Goal: Task Accomplishment & Management: Manage account settings

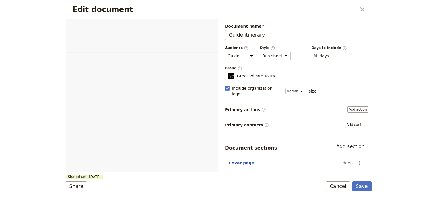
select select "STAFF"
select select "RUN_SHEET"
select select "DEFAULT"
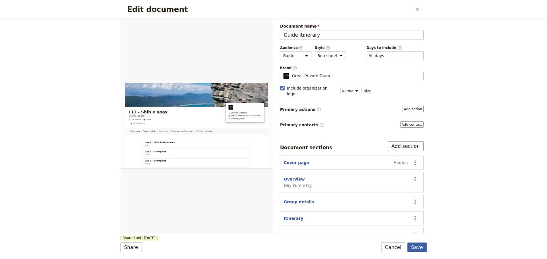
click at [418, 198] on button "Save" at bounding box center [416, 248] width 19 height 10
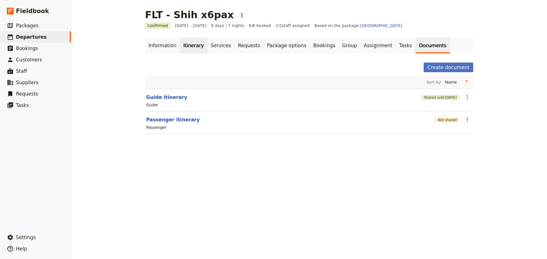
click at [183, 47] on link "Itinerary" at bounding box center [193, 46] width 27 height 16
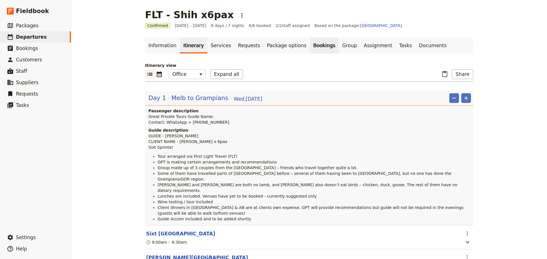
click at [310, 42] on link "Bookings" at bounding box center [324, 46] width 29 height 16
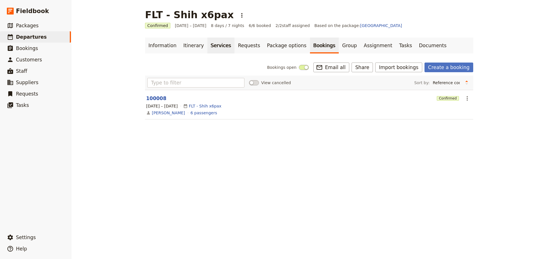
click at [215, 46] on link "Services" at bounding box center [220, 46] width 27 height 16
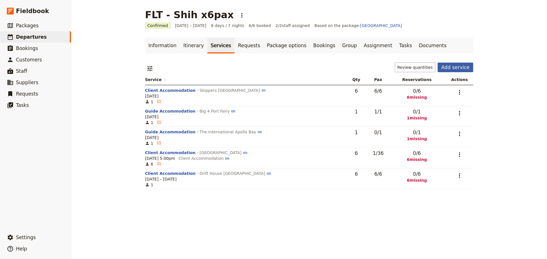
click at [437, 65] on button "Add service" at bounding box center [455, 68] width 36 height 10
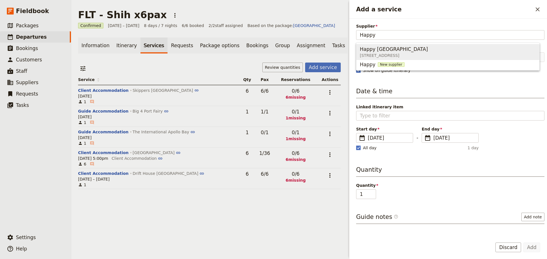
click at [423, 50] on span "Happy [GEOGRAPHIC_DATA]" at bounding box center [394, 49] width 68 height 7
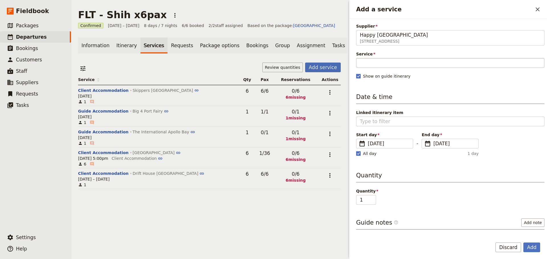
type input "Happy [GEOGRAPHIC_DATA]"
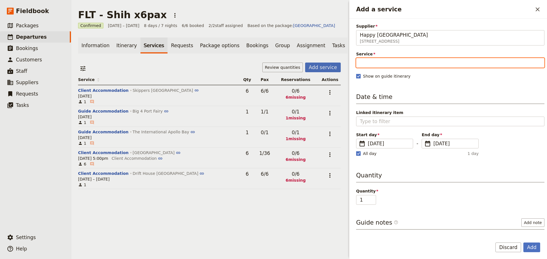
click at [412, 64] on input "Service" at bounding box center [450, 63] width 188 height 10
click at [409, 74] on div "Guide Accommodation 1" at bounding box center [392, 76] width 64 height 7
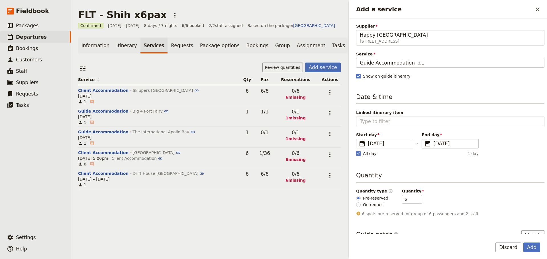
click at [437, 142] on span "[DATE]" at bounding box center [454, 143] width 42 height 7
click at [424, 139] on input "[DATE]" at bounding box center [424, 139] width 0 height 0
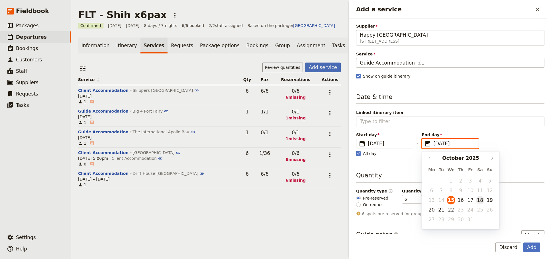
click at [437, 198] on button "18" at bounding box center [480, 200] width 9 height 9
type input "[DATE]"
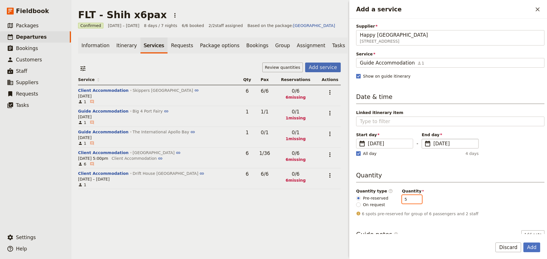
click at [411, 198] on input "5" at bounding box center [412, 199] width 20 height 9
click at [411, 198] on input "4" at bounding box center [412, 199] width 20 height 9
click at [411, 198] on input "3" at bounding box center [412, 199] width 20 height 9
click at [411, 198] on input "2" at bounding box center [412, 199] width 20 height 9
type input "1"
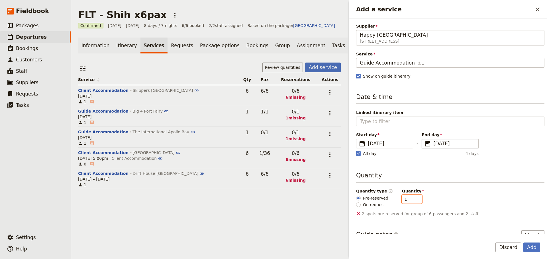
click at [411, 198] on input "1" at bounding box center [412, 199] width 20 height 9
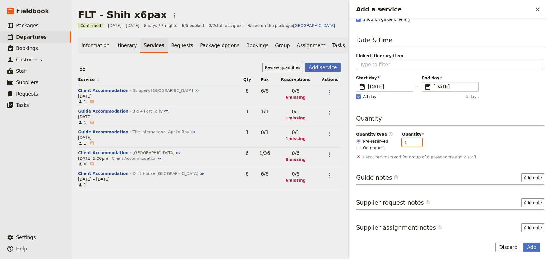
scroll to position [58, 0]
click at [437, 176] on button "Add note" at bounding box center [532, 177] width 23 height 9
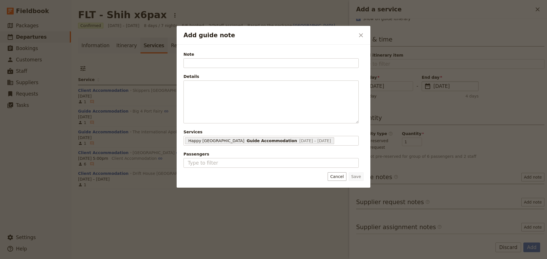
click at [342, 178] on button "Cancel" at bounding box center [336, 177] width 19 height 9
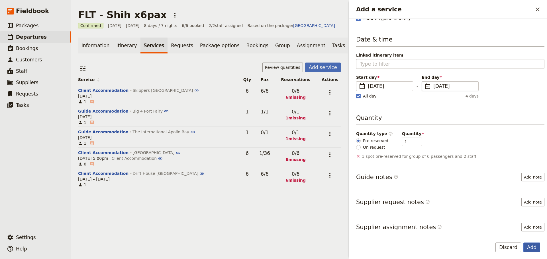
click at [437, 198] on button "Add" at bounding box center [531, 248] width 17 height 10
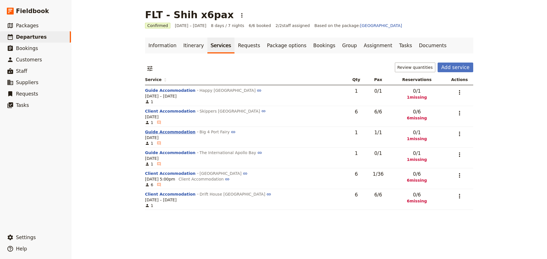
click at [152, 134] on button "Guide Accommodation" at bounding box center [170, 132] width 50 height 6
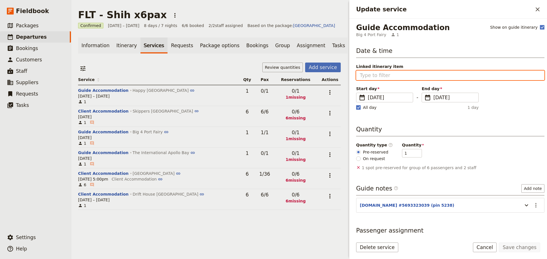
click at [376, 74] on input "Linked itinerary item" at bounding box center [450, 75] width 181 height 7
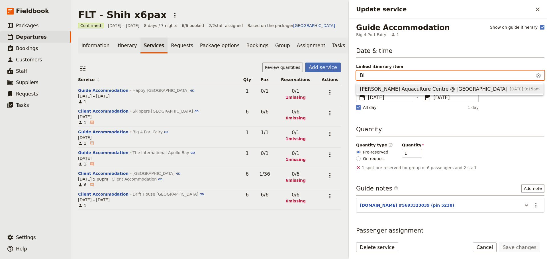
type input "B"
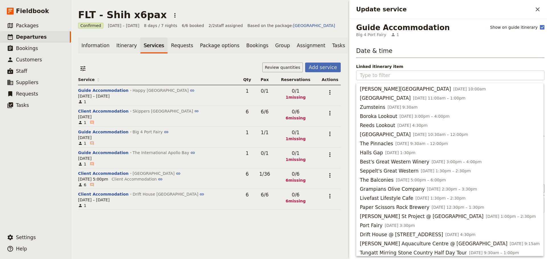
click at [437, 53] on h3 "Date & time" at bounding box center [450, 52] width 188 height 11
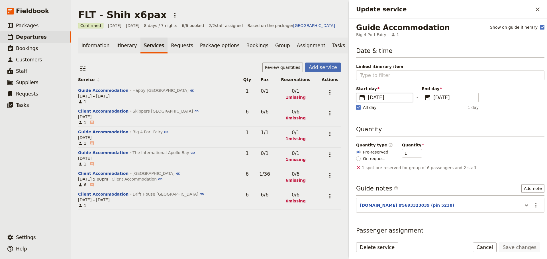
click at [362, 97] on span "​" at bounding box center [362, 97] width 7 height 7
click at [359, 93] on input "[DATE]" at bounding box center [358, 93] width 0 height 0
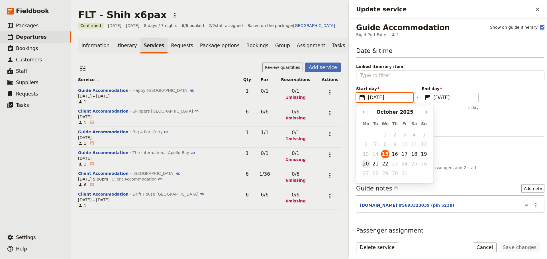
click at [363, 166] on button "20" at bounding box center [365, 164] width 9 height 9
type input "[DATE]"
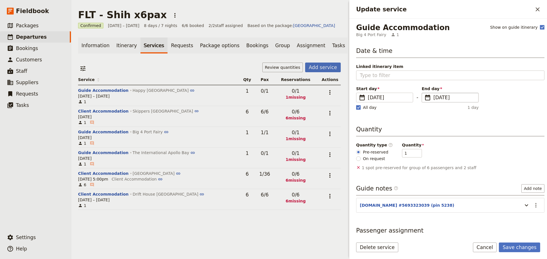
click at [437, 97] on span "[DATE]" at bounding box center [454, 97] width 42 height 7
click at [424, 93] on input "[DATE]" at bounding box center [424, 93] width 0 height 0
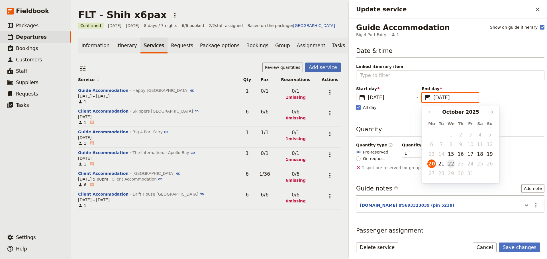
click at [437, 165] on button "22" at bounding box center [451, 164] width 9 height 9
type input "[DATE]"
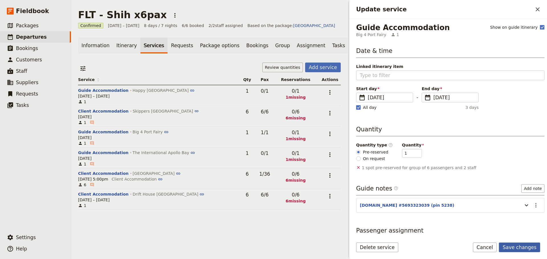
click at [437, 198] on button "Save changes" at bounding box center [519, 248] width 41 height 10
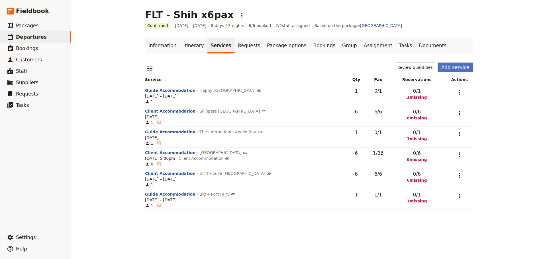
click at [162, 194] on button "Guide Accommodation" at bounding box center [170, 195] width 50 height 6
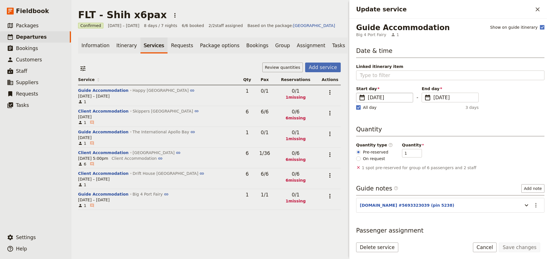
click at [364, 98] on span "​" at bounding box center [362, 97] width 7 height 7
click at [359, 93] on input "[DATE]" at bounding box center [358, 93] width 0 height 0
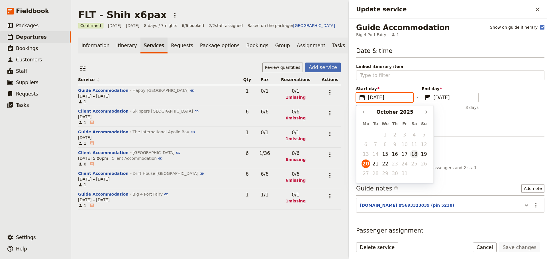
click at [414, 156] on button "18" at bounding box center [414, 154] width 9 height 9
type input "[DATE]"
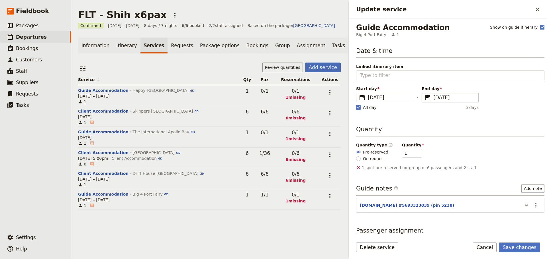
click at [427, 98] on span "​" at bounding box center [427, 97] width 7 height 7
click at [424, 93] on input "[DATE]" at bounding box center [424, 93] width 0 height 0
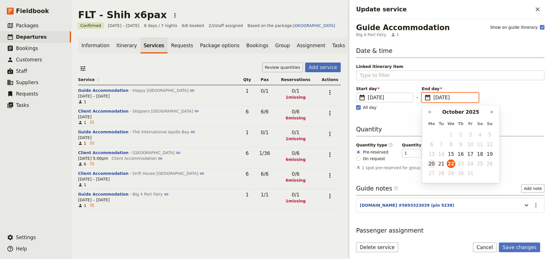
click at [431, 164] on button "20" at bounding box center [431, 164] width 9 height 9
type input "[DATE]"
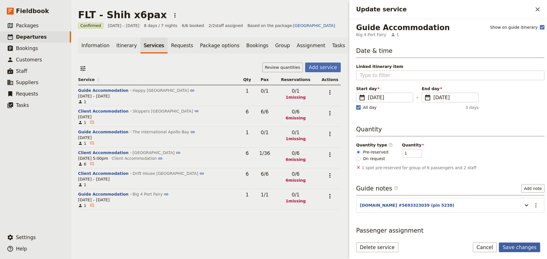
click at [437, 198] on button "Save changes" at bounding box center [519, 248] width 41 height 10
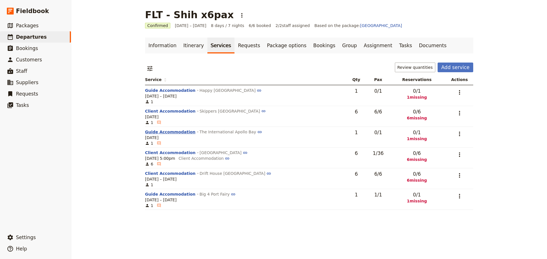
click at [163, 131] on button "Guide Accommodation" at bounding box center [170, 132] width 50 height 6
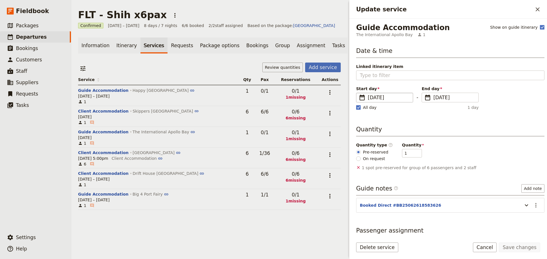
click at [362, 98] on span "​" at bounding box center [362, 97] width 7 height 7
click at [359, 93] on input "[DATE]" at bounding box center [358, 93] width 0 height 0
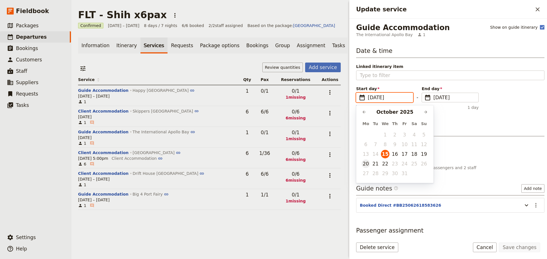
click at [366, 167] on button "20" at bounding box center [365, 164] width 9 height 9
type input "[DATE]"
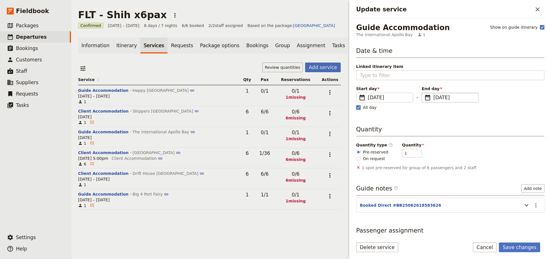
click at [437, 99] on span "[DATE]" at bounding box center [454, 97] width 42 height 7
click at [424, 93] on input "[DATE]" at bounding box center [424, 93] width 0 height 0
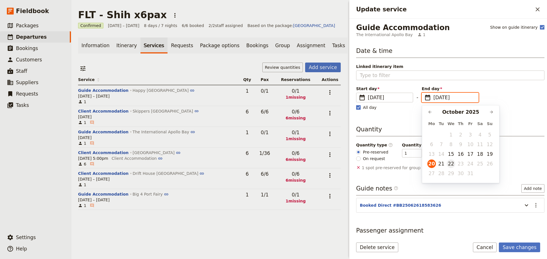
click at [437, 162] on button "22" at bounding box center [451, 164] width 9 height 9
type input "[DATE]"
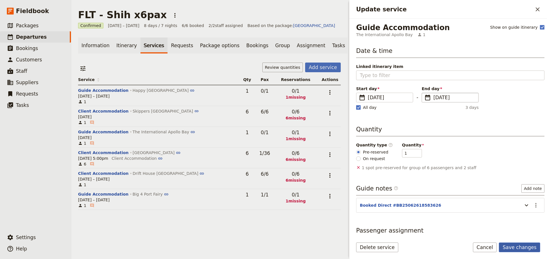
click at [437, 198] on button "Save changes" at bounding box center [519, 248] width 41 height 10
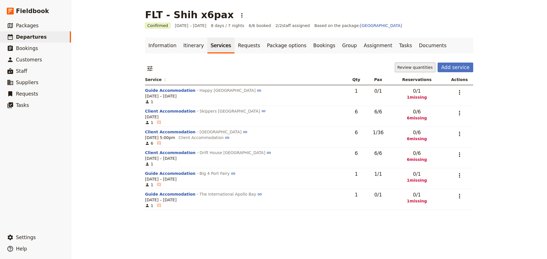
click at [405, 65] on button "Review quantities" at bounding box center [415, 68] width 40 height 10
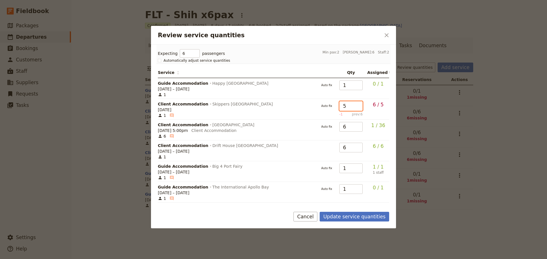
click at [359, 108] on input "5" at bounding box center [350, 106] width 23 height 10
click at [359, 108] on input "4" at bounding box center [350, 106] width 23 height 10
click at [359, 108] on input "3" at bounding box center [350, 106] width 23 height 10
click at [359, 108] on input "2" at bounding box center [350, 106] width 23 height 10
type input "1"
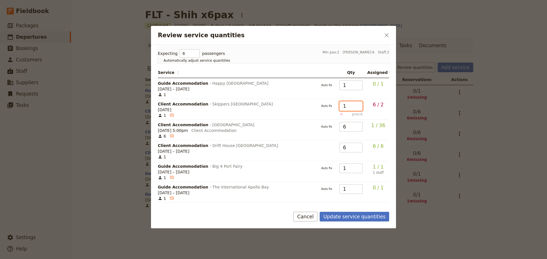
click at [359, 108] on input "1" at bounding box center [350, 106] width 23 height 10
click at [358, 151] on input "5" at bounding box center [350, 148] width 23 height 10
click at [358, 151] on input "4" at bounding box center [350, 148] width 23 height 10
click at [358, 151] on input "3" at bounding box center [350, 148] width 23 height 10
click at [358, 151] on input "2" at bounding box center [350, 148] width 23 height 10
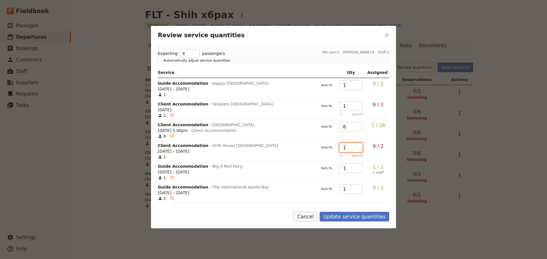
type input "1"
click at [358, 151] on input "1" at bounding box center [350, 148] width 23 height 10
click at [359, 130] on input "5" at bounding box center [350, 127] width 23 height 10
click at [359, 130] on input "4" at bounding box center [350, 127] width 23 height 10
click at [359, 130] on input "3" at bounding box center [350, 127] width 23 height 10
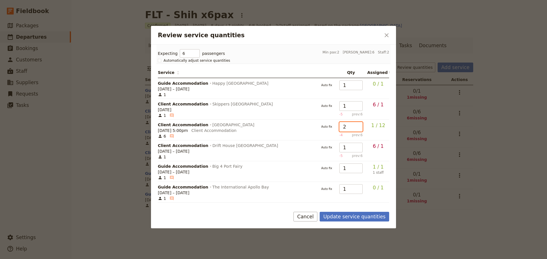
click at [359, 130] on input "2" at bounding box center [350, 127] width 23 height 10
type input "1"
click at [359, 130] on input "1" at bounding box center [350, 127] width 23 height 10
click at [357, 198] on button "Update service quantities" at bounding box center [354, 217] width 69 height 10
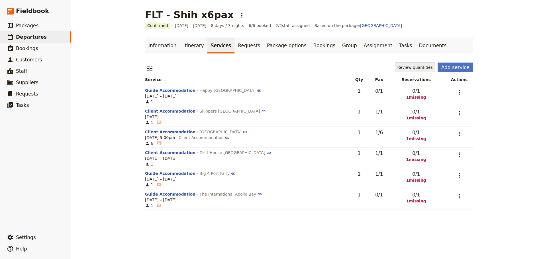
click at [421, 67] on button "Review quantities" at bounding box center [415, 68] width 40 height 10
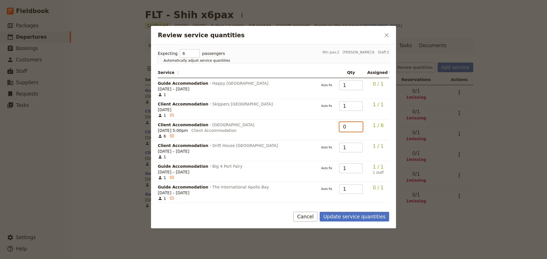
click at [359, 129] on input "0" at bounding box center [350, 127] width 23 height 10
click at [359, 122] on input "0" at bounding box center [350, 127] width 23 height 10
click at [359, 124] on input "1" at bounding box center [350, 127] width 23 height 10
click at [359, 124] on input "2" at bounding box center [350, 127] width 23 height 10
type input "1"
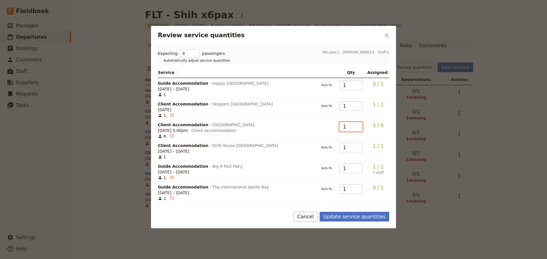
click at [359, 129] on input "1" at bounding box center [350, 127] width 23 height 10
click at [353, 198] on button "Update service quantities" at bounding box center [354, 217] width 69 height 10
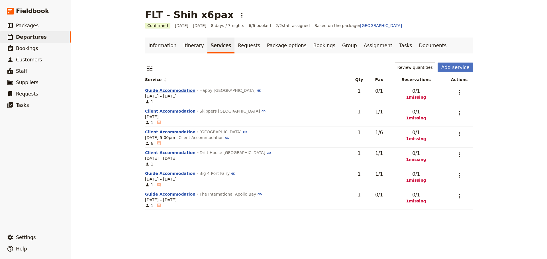
click at [157, 90] on button "Guide Accommodation" at bounding box center [170, 91] width 50 height 6
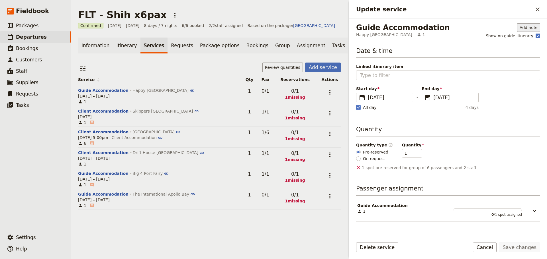
click at [437, 26] on button "Add note" at bounding box center [528, 27] width 23 height 9
click at [437, 40] on span "Guide note" at bounding box center [496, 40] width 22 height 6
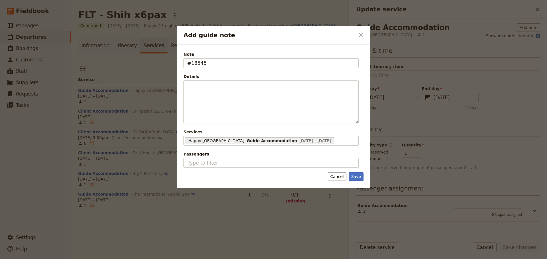
type input "#18545"
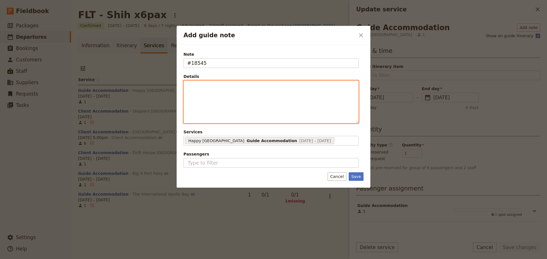
click at [209, 90] on div "Add guide note" at bounding box center [271, 102] width 175 height 42
click at [238, 119] on icon "Bulleted list" at bounding box center [239, 119] width 5 height 5
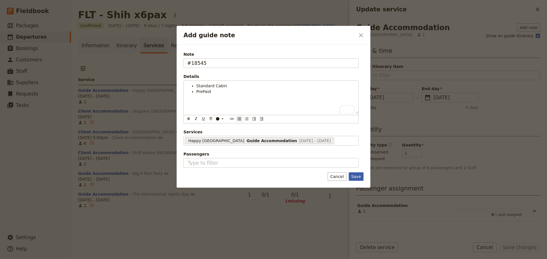
click at [354, 175] on button "Save" at bounding box center [356, 177] width 15 height 9
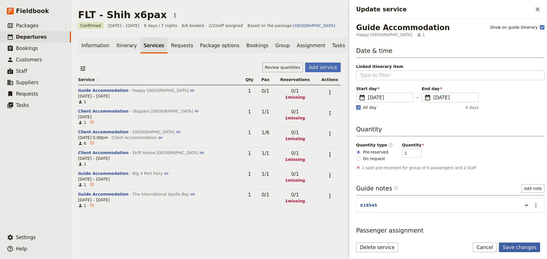
click at [437, 198] on button "Save changes" at bounding box center [519, 248] width 41 height 10
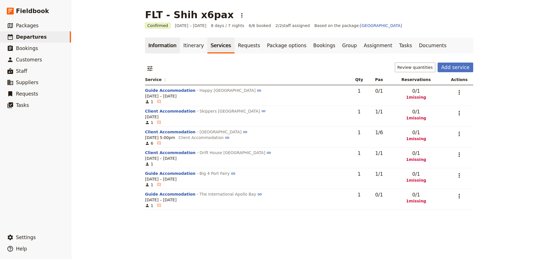
click at [161, 47] on link "Information" at bounding box center [162, 46] width 35 height 16
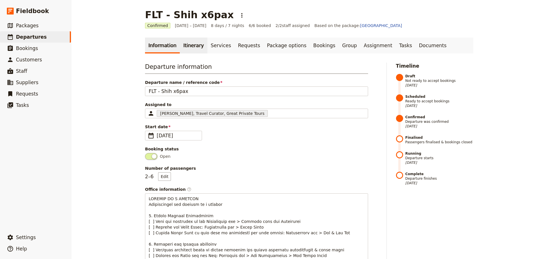
drag, startPoint x: 187, startPoint y: 47, endPoint x: 192, endPoint y: 48, distance: 4.6
click at [187, 47] on link "Itinerary" at bounding box center [193, 46] width 27 height 16
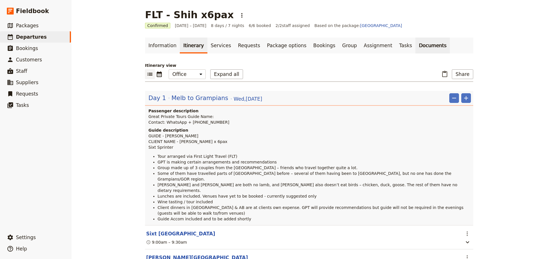
click at [415, 48] on link "Documents" at bounding box center [432, 46] width 34 height 16
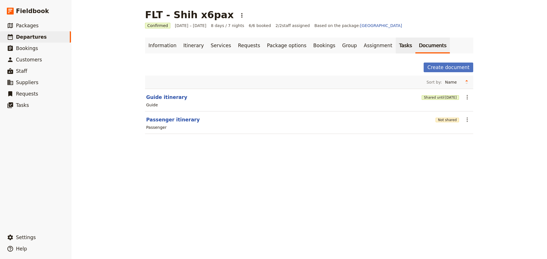
click at [396, 48] on link "Tasks" at bounding box center [406, 46] width 20 height 16
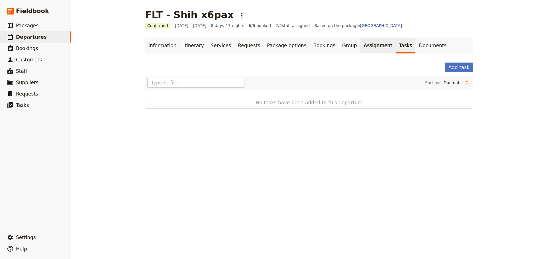
click at [360, 44] on link "Assignment" at bounding box center [377, 46] width 35 height 16
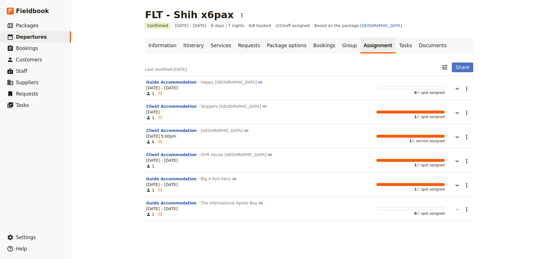
click at [437, 198] on icon "button" at bounding box center [457, 209] width 7 height 7
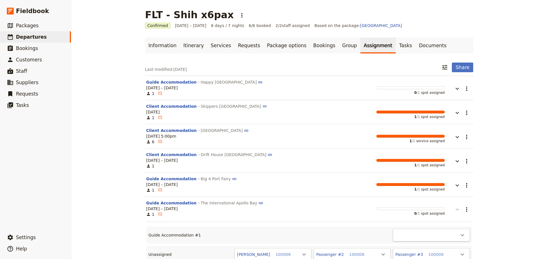
scroll to position [46, 0]
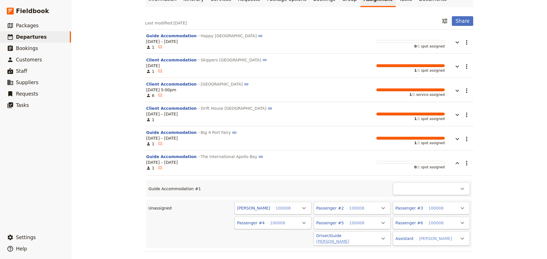
click at [349, 198] on button "[PERSON_NAME]" at bounding box center [332, 242] width 33 height 6
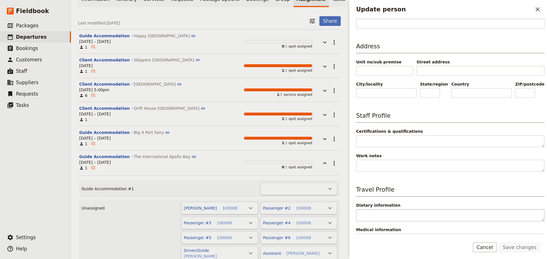
scroll to position [179, 0]
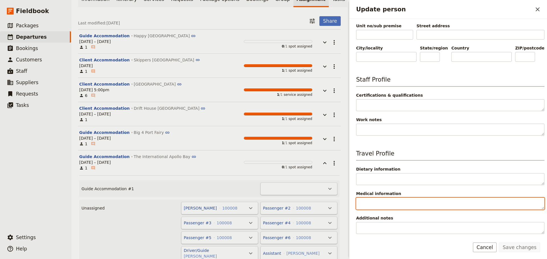
click at [397, 198] on textarea "Medical information" at bounding box center [450, 204] width 188 height 12
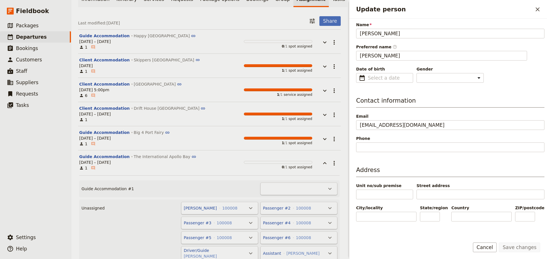
scroll to position [0, 0]
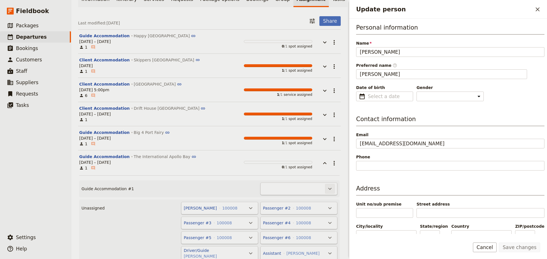
click at [325, 192] on button "​" at bounding box center [330, 189] width 10 height 10
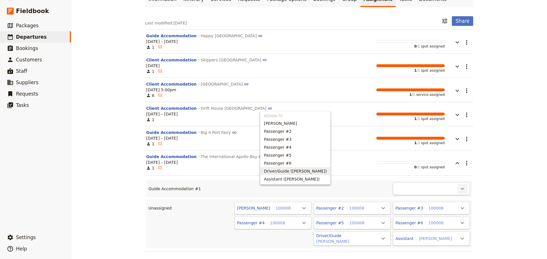
click at [306, 170] on span "Driver/Guide ([PERSON_NAME])" at bounding box center [295, 172] width 63 height 6
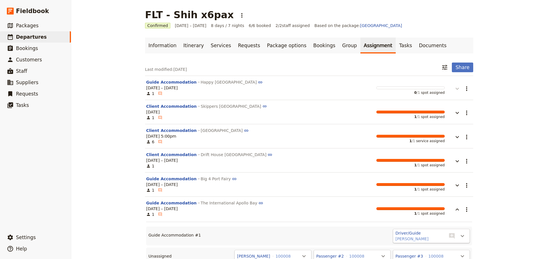
click at [437, 88] on icon "button" at bounding box center [457, 88] width 7 height 7
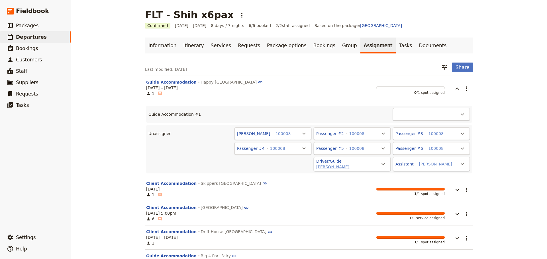
click at [349, 164] on button "[PERSON_NAME]" at bounding box center [332, 167] width 33 height 6
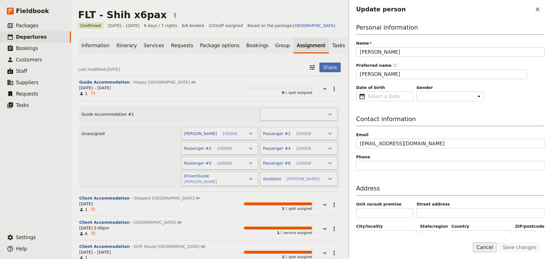
click at [437, 198] on button "Cancel" at bounding box center [485, 248] width 24 height 10
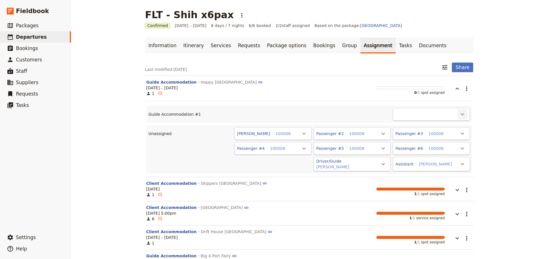
click at [437, 116] on icon "Actions" at bounding box center [462, 114] width 7 height 7
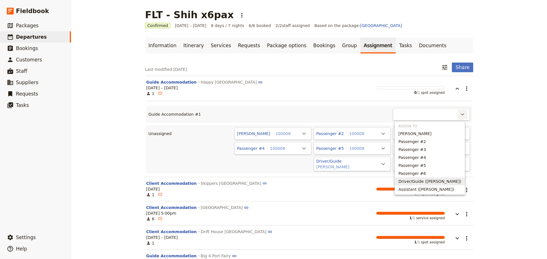
click at [430, 179] on span "Driver/Guide ([PERSON_NAME])" at bounding box center [429, 182] width 63 height 6
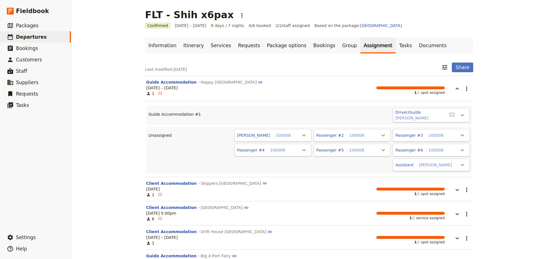
click at [437, 91] on div "FLT - Shih x6pax ​ Confirmed [DATE] – [DATE] 8 days / 7 nights 6/6 booked 2 / 2…" at bounding box center [309, 129] width 476 height 259
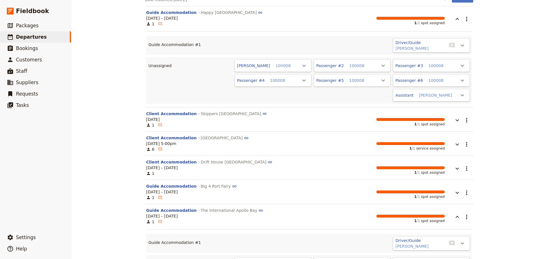
scroll to position [125, 0]
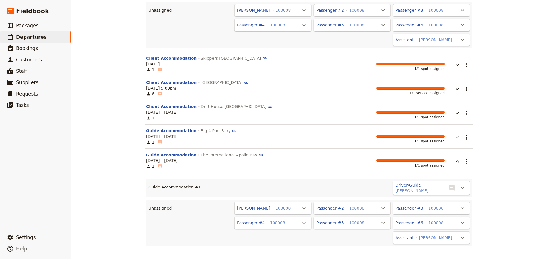
click at [437, 139] on icon "button" at bounding box center [457, 137] width 7 height 7
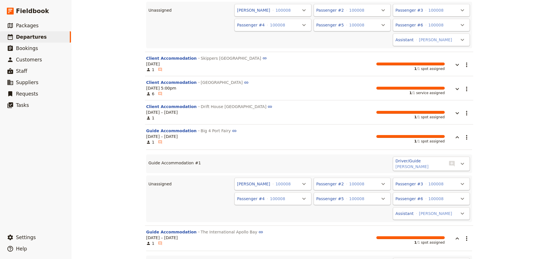
click at [437, 130] on div "FLT - Shih x6pax ​ Confirmed [DATE] – [DATE] 8 days / 7 nights 6/6 booked 2 / 2…" at bounding box center [309, 129] width 476 height 259
click at [437, 111] on button "button" at bounding box center [453, 110] width 17 height 13
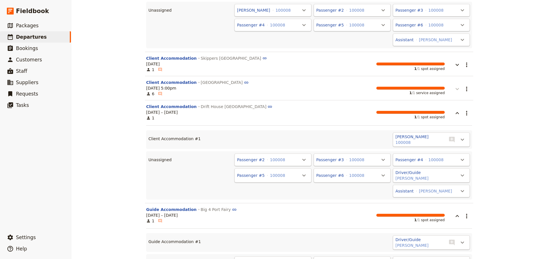
click at [437, 89] on icon "button" at bounding box center [457, 89] width 7 height 7
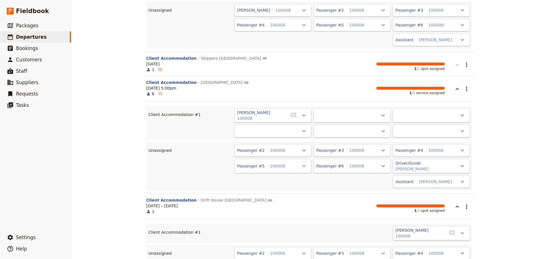
click at [437, 65] on icon "button" at bounding box center [457, 65] width 7 height 7
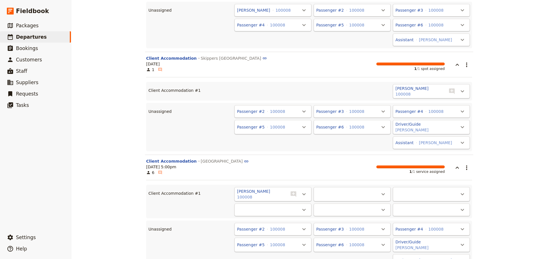
scroll to position [0, 0]
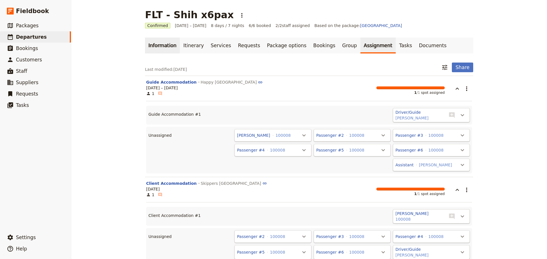
click at [163, 44] on link "Information" at bounding box center [162, 46] width 35 height 16
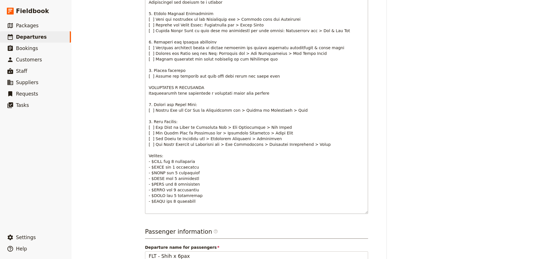
scroll to position [3, 0]
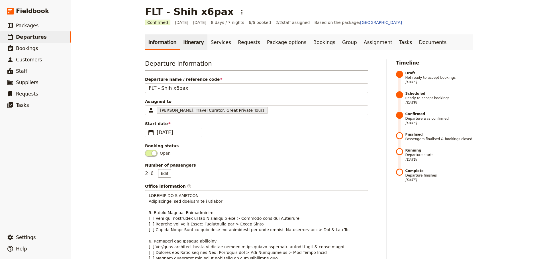
click at [185, 41] on link "Itinerary" at bounding box center [193, 42] width 27 height 16
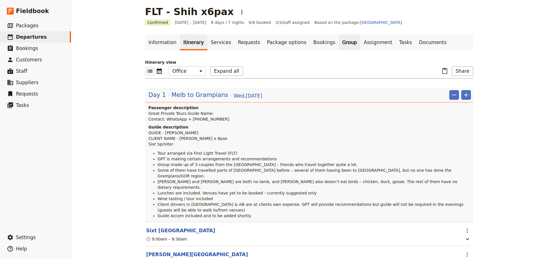
click at [339, 39] on link "Group" at bounding box center [350, 42] width 22 height 16
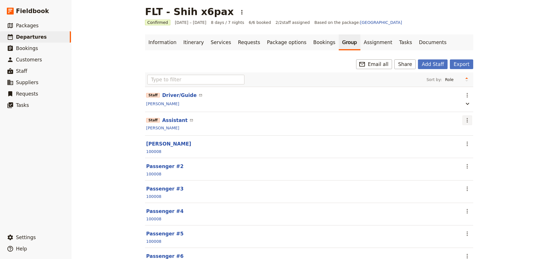
click at [437, 123] on icon "Actions" at bounding box center [467, 120] width 7 height 7
click at [437, 142] on span "Remove staff" at bounding box center [477, 142] width 26 height 6
click at [157, 39] on link "Information" at bounding box center [162, 42] width 35 height 16
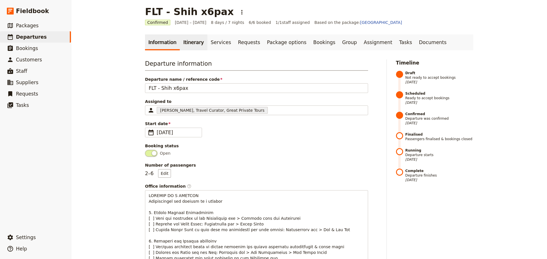
click at [184, 42] on link "Itinerary" at bounding box center [193, 42] width 27 height 16
